Goal: Communication & Community: Answer question/provide support

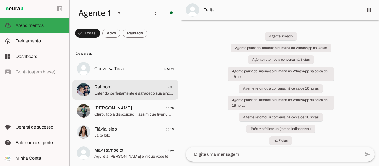
click at [131, 92] on span "Entendo perfeitamente e agradeço sua sinceridade! 😊 Quando quiser, estaremos aq…" at bounding box center [134, 94] width 80 height 6
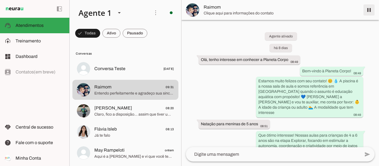
click at [369, 9] on span at bounding box center [368, 9] width 13 height 13
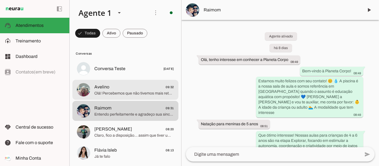
click at [133, 88] on span "Avelino 09:32" at bounding box center [134, 87] width 80 height 7
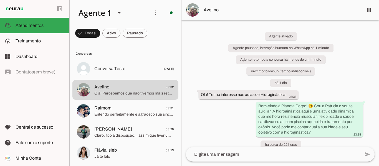
click at [335, 82] on div "Agente ativado Agente pausado, interação humana no WhatsApp há 1 minuto Agente …" at bounding box center [279, 83] width 197 height 127
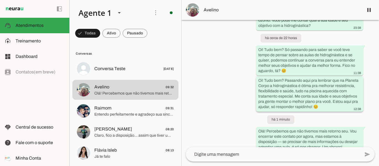
scroll to position [116, 0]
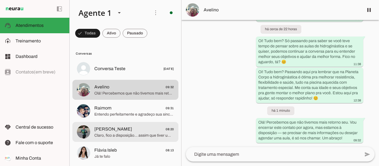
click at [126, 136] on span "Claro, fico a disposição... assim que tiver um retorno é só me chamar e podemos…" at bounding box center [134, 136] width 80 height 6
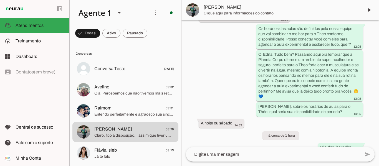
scroll to position [812, 0]
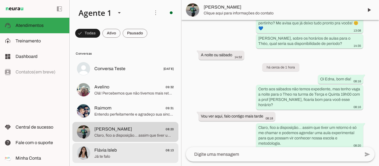
click at [141, 147] on span "Flávia Isleb 08:13" at bounding box center [134, 150] width 80 height 7
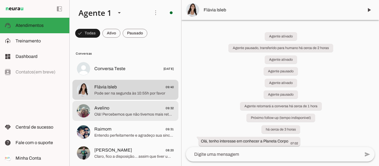
click at [135, 114] on span "Olá! Percebemos que não tivemos mais retorno seu. Vou encerrar este contato por…" at bounding box center [134, 115] width 80 height 6
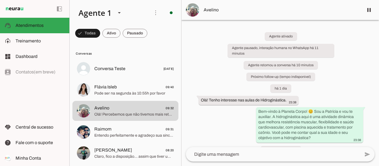
click at [332, 86] on div "Agente ativado Agente pausado, interação humana no WhatsApp há 11 minutos Agent…" at bounding box center [279, 83] width 197 height 127
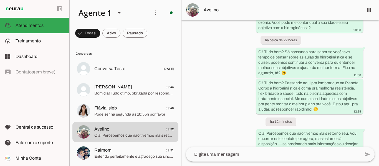
scroll to position [121, 0]
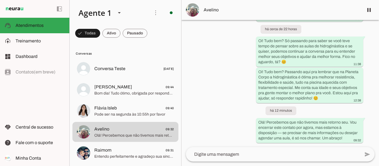
click at [313, 31] on div "Agente ativado Agente pausado, interação humana no WhatsApp há 12 minutos Agent…" at bounding box center [279, 83] width 197 height 127
click at [368, 9] on span at bounding box center [368, 9] width 13 height 13
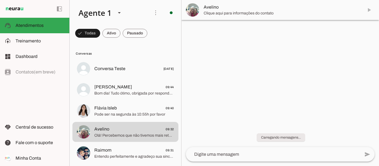
scroll to position [0, 0]
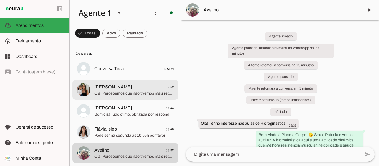
click at [132, 90] on span "[PERSON_NAME] 09:52" at bounding box center [134, 87] width 80 height 7
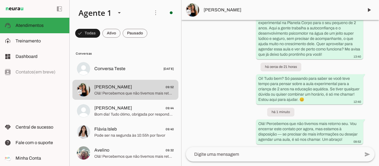
scroll to position [252, 0]
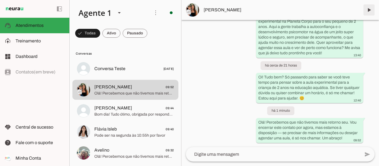
click at [365, 9] on span at bounding box center [368, 9] width 13 height 13
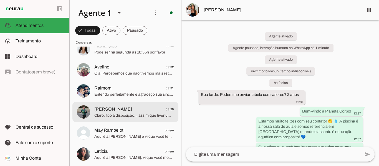
scroll to position [0, 0]
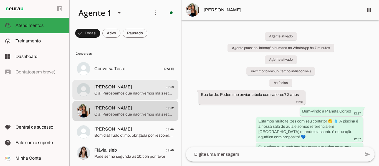
click at [139, 96] on span "Olá! Percebemos que não tivemos mais retorno seu. Vou encerrar este contato por…" at bounding box center [134, 94] width 80 height 6
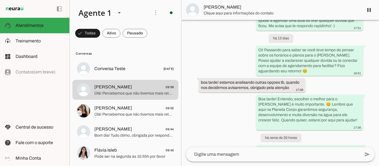
scroll to position [877, 0]
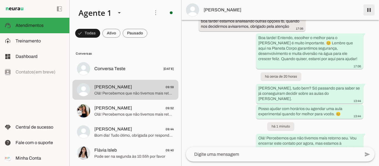
click at [368, 11] on span at bounding box center [368, 9] width 13 height 13
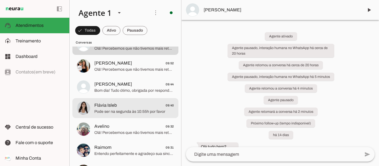
scroll to position [83, 0]
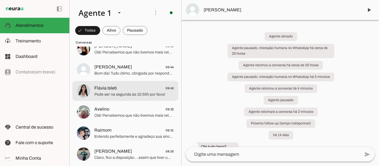
click at [110, 92] on span "Pode ser na segunda às 10:55h por favor" at bounding box center [134, 95] width 80 height 6
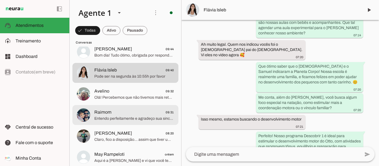
scroll to position [111, 0]
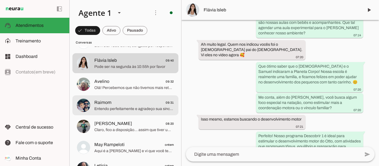
click at [105, 105] on span "Raimom" at bounding box center [102, 102] width 17 height 7
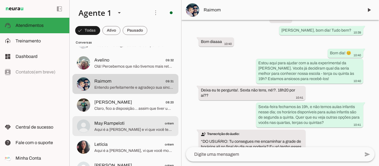
scroll to position [166, 0]
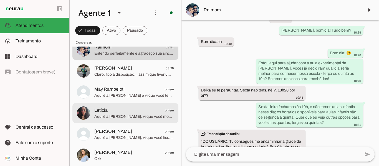
click at [117, 115] on span "Aqui é a [PERSON_NAME], vi que você mostrou bastante interesse nas aulas de hid…" at bounding box center [134, 117] width 80 height 6
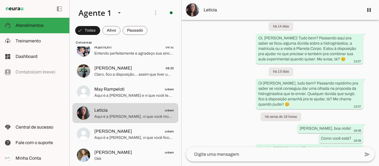
scroll to position [1057, 0]
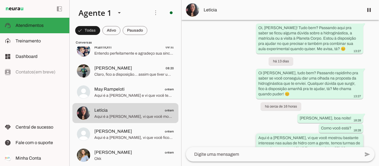
drag, startPoint x: 286, startPoint y: 116, endPoint x: 301, endPoint y: 138, distance: 26.1
click at [301, 138] on div "Aqui é a [PERSON_NAME], vi que você mostrou bastante interesse nas aulas de hid…" at bounding box center [309, 149] width 103 height 28
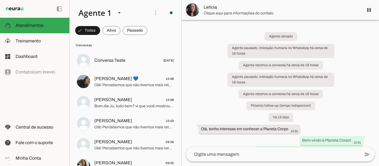
scroll to position [0, 0]
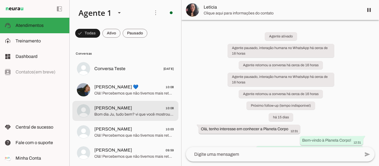
click at [120, 113] on span "Bom dia Ju, tudo bem? vi que você mostrou bastante interesse nas aulas de nataç…" at bounding box center [134, 115] width 80 height 6
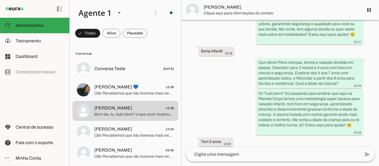
scroll to position [291, 0]
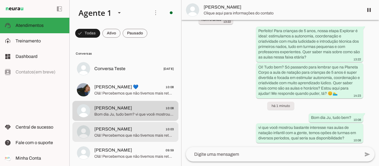
click at [105, 131] on span "[PERSON_NAME]" at bounding box center [113, 129] width 38 height 7
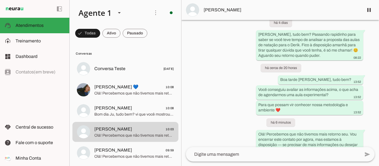
scroll to position [804, 0]
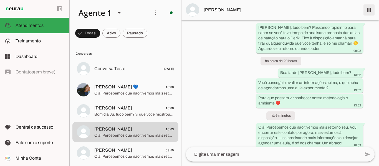
click at [368, 10] on span at bounding box center [368, 9] width 13 height 13
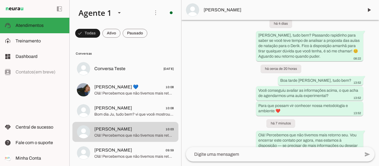
scroll to position [827, 0]
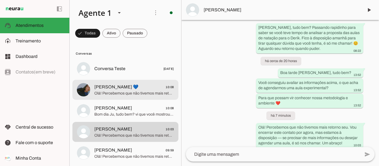
click at [107, 88] on span "[PERSON_NAME] 💙" at bounding box center [116, 87] width 44 height 7
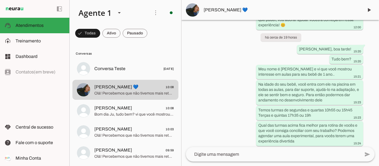
scroll to position [794, 0]
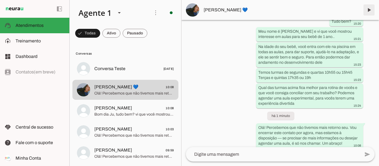
click at [366, 10] on span at bounding box center [368, 9] width 13 height 13
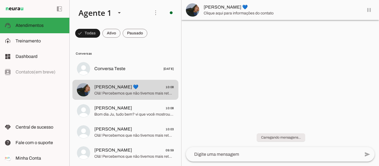
scroll to position [0, 0]
click at [368, 9] on span at bounding box center [368, 9] width 13 height 13
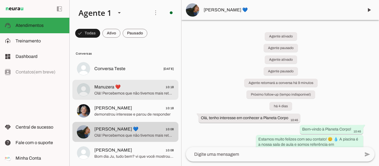
click at [122, 93] on span "Olá! Percebemos que não tivemos mais retorno seu. Vou encerrar este contato por…" at bounding box center [134, 94] width 80 height 6
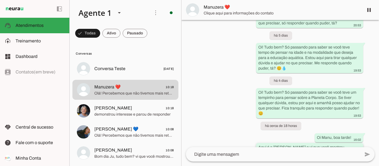
scroll to position [255, 0]
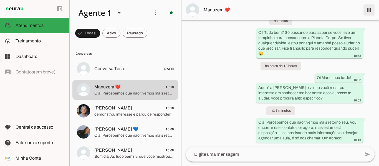
click at [369, 11] on span at bounding box center [368, 9] width 13 height 13
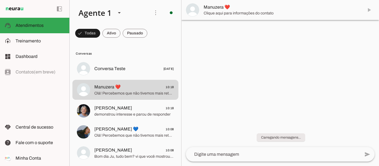
scroll to position [0, 0]
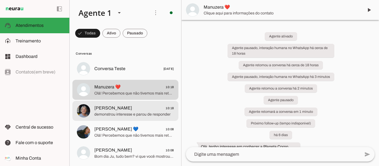
click at [126, 112] on span "demonstrou interesse e parou de responder" at bounding box center [134, 115] width 80 height 6
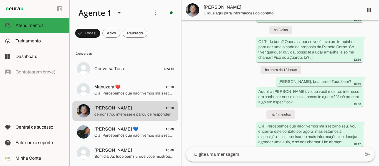
scroll to position [266, 0]
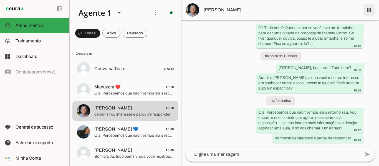
click at [367, 9] on span at bounding box center [368, 9] width 13 height 13
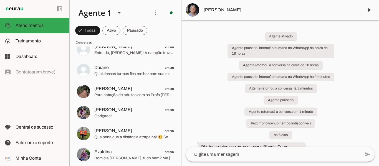
scroll to position [471, 0]
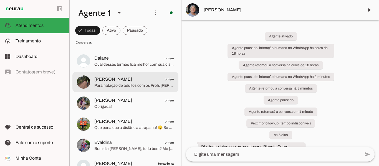
click at [136, 88] on span "Para natação de adultos com os Profs [PERSON_NAME] e Daiane da Aquaduo, que são…" at bounding box center [134, 86] width 80 height 6
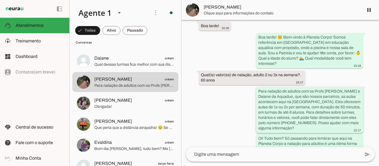
scroll to position [77, 0]
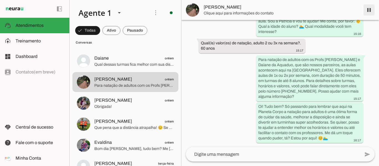
click at [369, 9] on span at bounding box center [368, 9] width 13 height 13
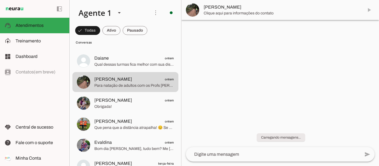
scroll to position [0, 0]
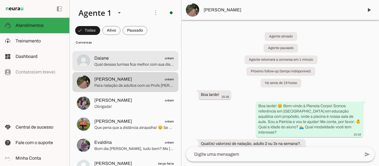
click at [127, 59] on span "Daiane ontem" at bounding box center [134, 58] width 80 height 7
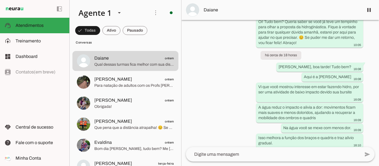
scroll to position [604, 0]
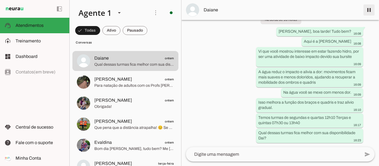
click at [367, 10] on span at bounding box center [368, 9] width 13 height 13
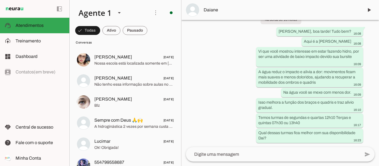
scroll to position [0, 0]
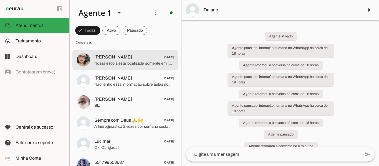
click at [121, 64] on span "Nossa escola está localizada somente em [GEOGRAPHIC_DATA], no Garcia, [GEOGRAPH…" at bounding box center [134, 64] width 80 height 6
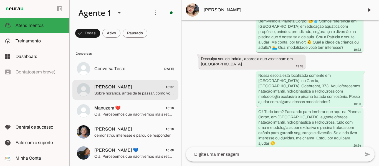
click at [120, 87] on span "[PERSON_NAME] 10:37" at bounding box center [134, 87] width 80 height 7
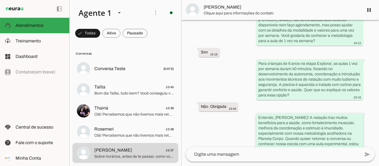
scroll to position [725, 0]
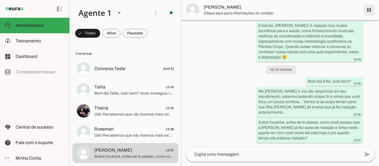
click at [372, 8] on span at bounding box center [368, 9] width 13 height 13
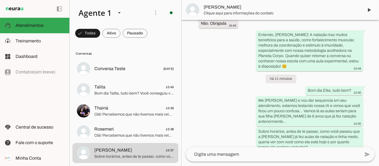
scroll to position [748, 0]
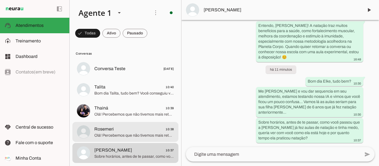
click at [115, 130] on span "Rosemeri 10:38" at bounding box center [134, 129] width 80 height 7
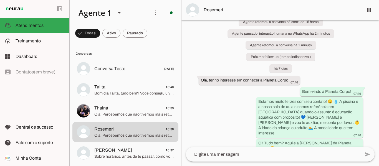
scroll to position [11, 0]
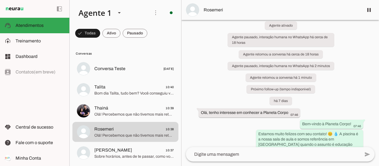
click at [365, 8] on span at bounding box center [368, 9] width 13 height 13
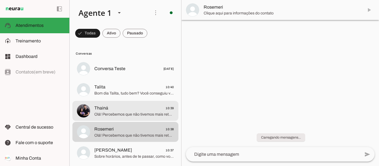
click at [101, 112] on span "Olá! Percebemos que não tivemos mais retorno seu. Vou encerrar este contato por…" at bounding box center [134, 115] width 80 height 6
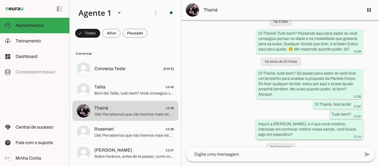
scroll to position [462, 0]
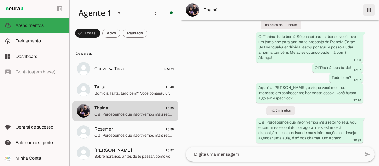
click at [367, 12] on span at bounding box center [368, 9] width 13 height 13
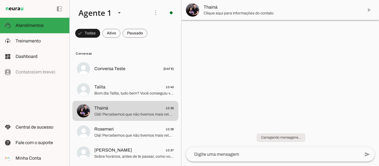
scroll to position [0, 0]
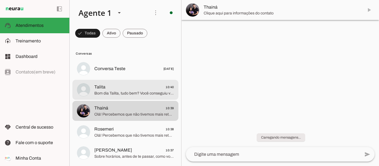
click at [107, 91] on span "Bom dia Talita, tudo bem? Você conseguiu verificar as opções de horário que te …" at bounding box center [134, 94] width 80 height 6
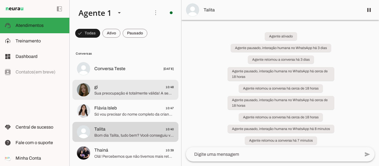
click at [118, 92] on span "Sua preocupação é totalmente válida! A segurança aquática é um dos principais b…" at bounding box center [134, 94] width 80 height 6
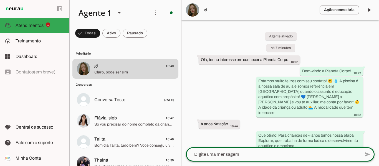
click at [313, 153] on textarea at bounding box center [273, 154] width 174 height 7
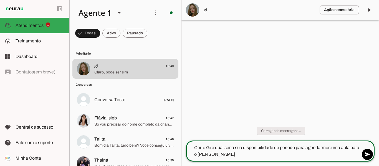
type textarea "Certo Gi e qual seria sua disponibilidade de período para agendarmos uma aula p…"
type md-outlined-text-field "Certo Gi e qual seria sua disponibilidade de período para agendarmos uma aula p…"
type textarea "Certo Gi e qual seria sua disponibilidade de período para agendarmos uma aula p…"
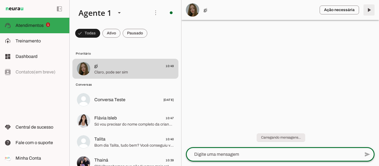
click at [368, 9] on span at bounding box center [368, 9] width 13 height 13
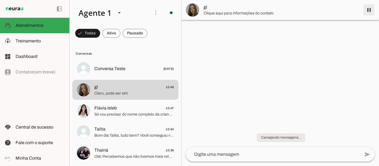
click at [369, 10] on span at bounding box center [368, 9] width 13 height 13
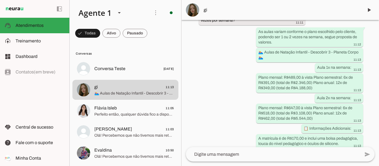
scroll to position [722, 0]
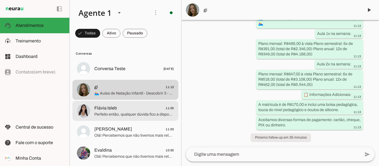
click at [143, 111] on span "Flávia Isleb 11:05" at bounding box center [134, 108] width 80 height 7
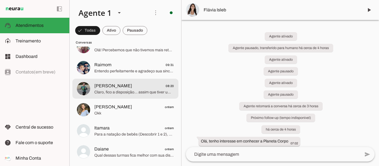
scroll to position [471, 0]
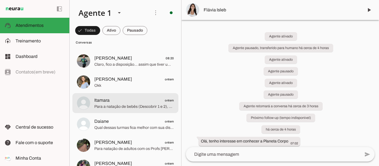
click at [110, 98] on span "Itamara ontem" at bounding box center [134, 100] width 80 height 7
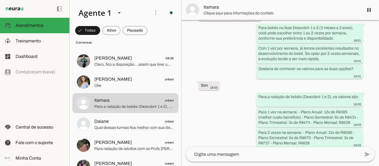
scroll to position [536, 0]
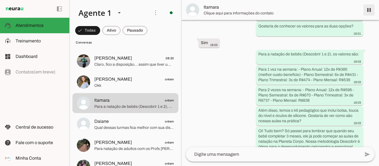
click at [367, 10] on span at bounding box center [368, 9] width 13 height 13
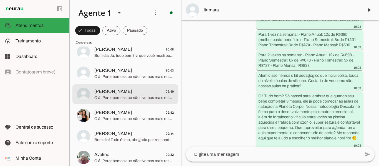
scroll to position [360, 0]
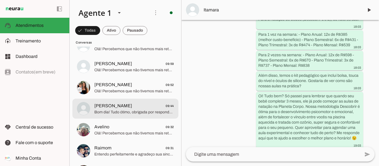
click at [113, 113] on span "Bom dia! Tudo ótimo, obrigada por responder 😊 Entendo a questão da localização,…" at bounding box center [134, 113] width 80 height 6
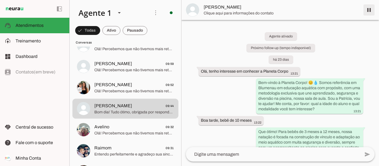
click at [369, 9] on span at bounding box center [368, 9] width 13 height 13
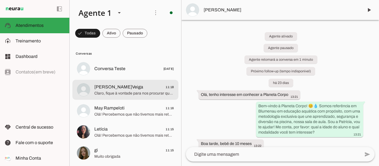
click at [112, 94] on span "Claro, fique à vontade para nos procurar quando quiser! 😊 Lembre-se que a hidro…" at bounding box center [134, 94] width 80 height 6
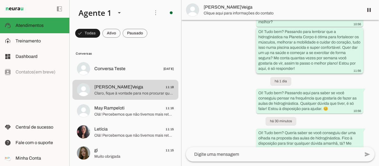
scroll to position [304, 0]
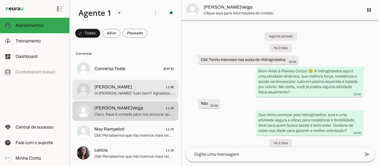
click at [146, 94] on span "Oi [PERSON_NAME]! Tudo bem? Agradeço por avisar — obrigada pelo retorno. Se mud…" at bounding box center [134, 94] width 80 height 6
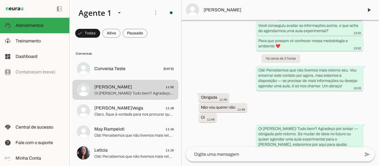
scroll to position [891, 0]
